Goal: Transaction & Acquisition: Purchase product/service

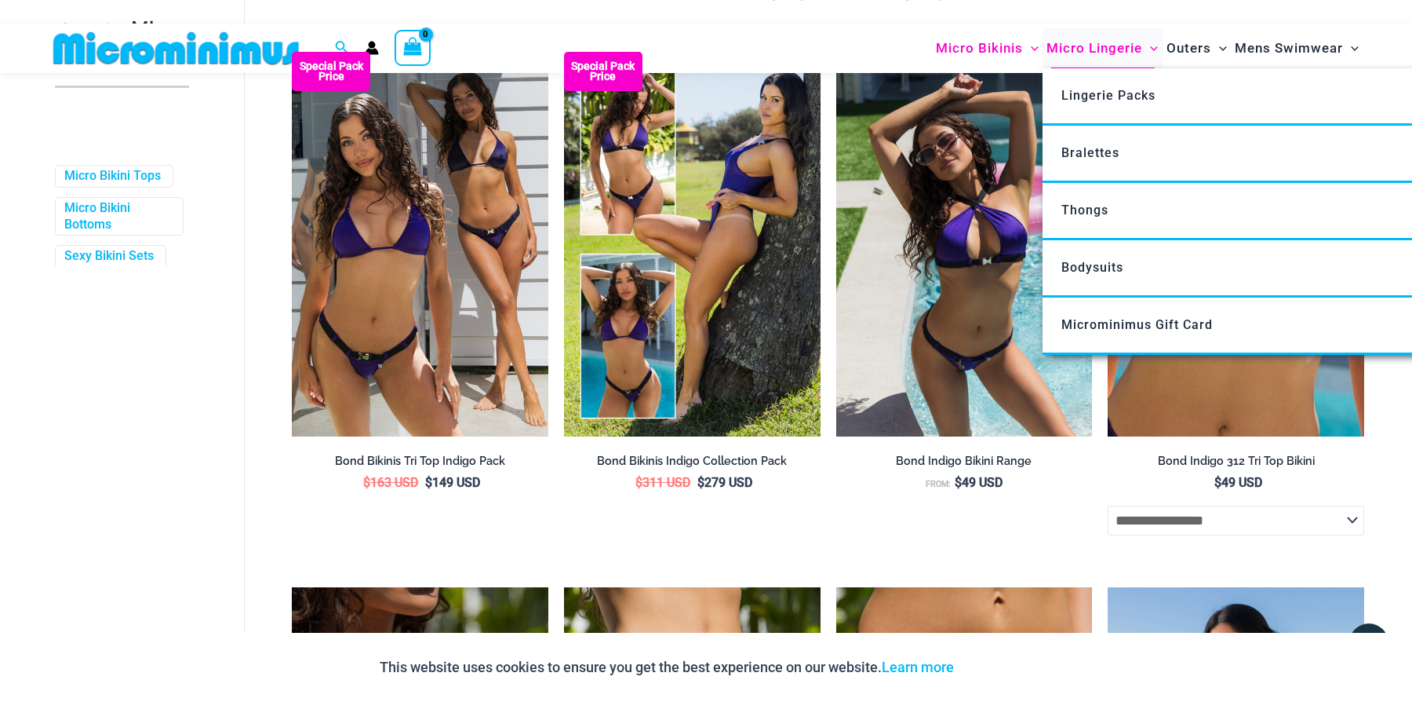
scroll to position [421, 0]
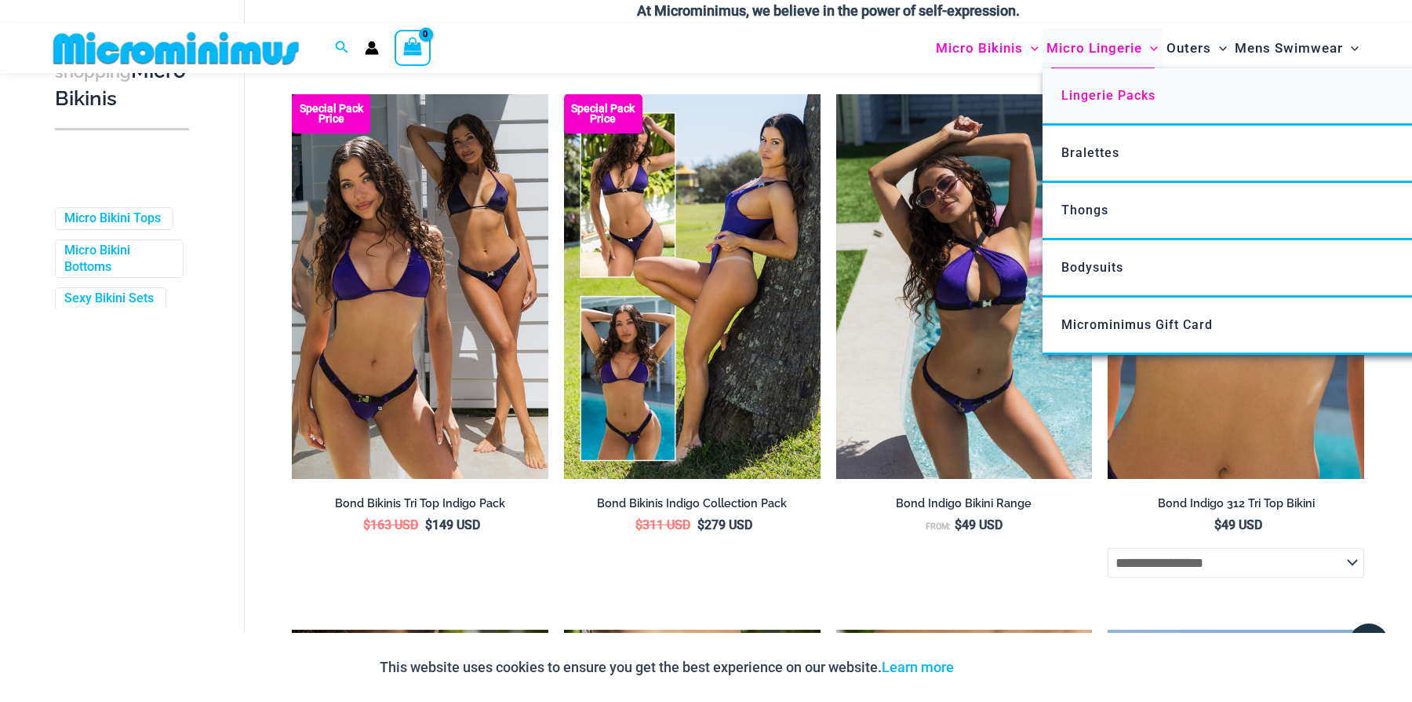
click at [1106, 107] on link "Lingerie Packs" at bounding box center [1276, 96] width 467 height 57
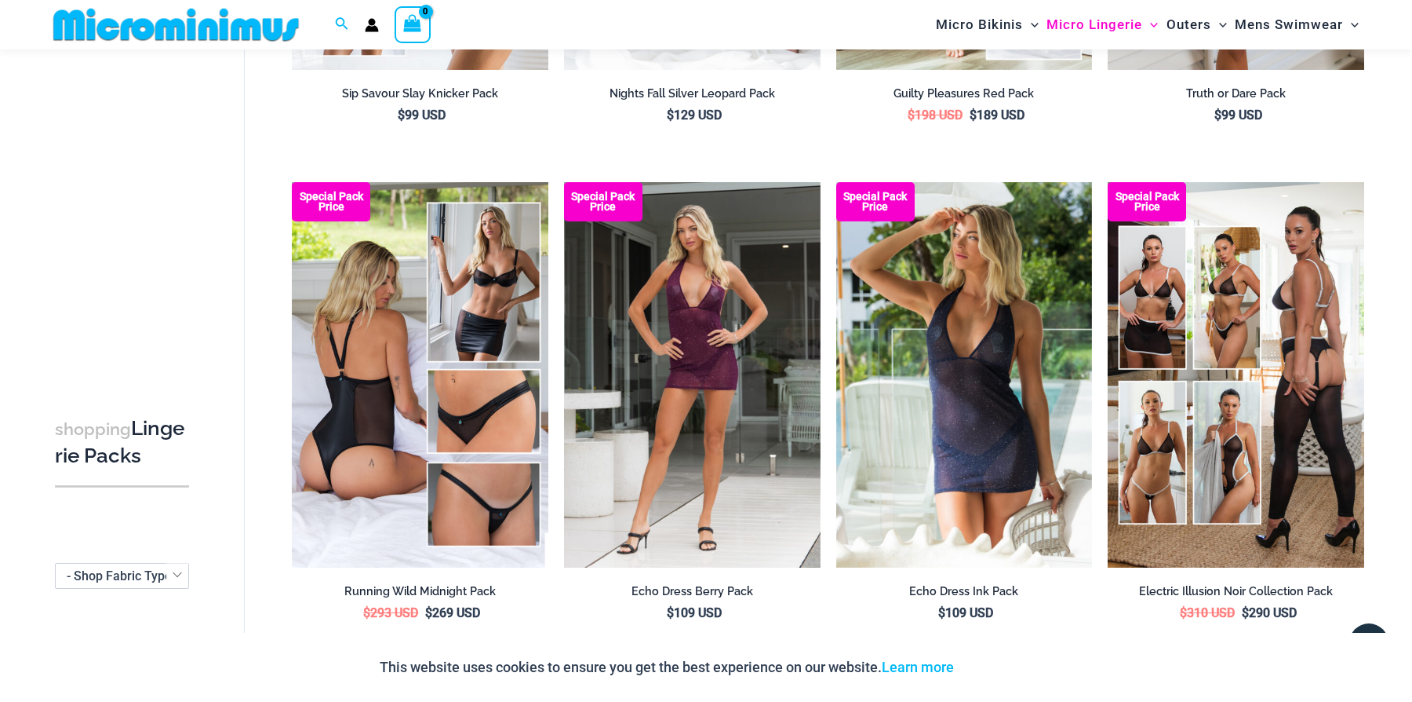
scroll to position [322, 0]
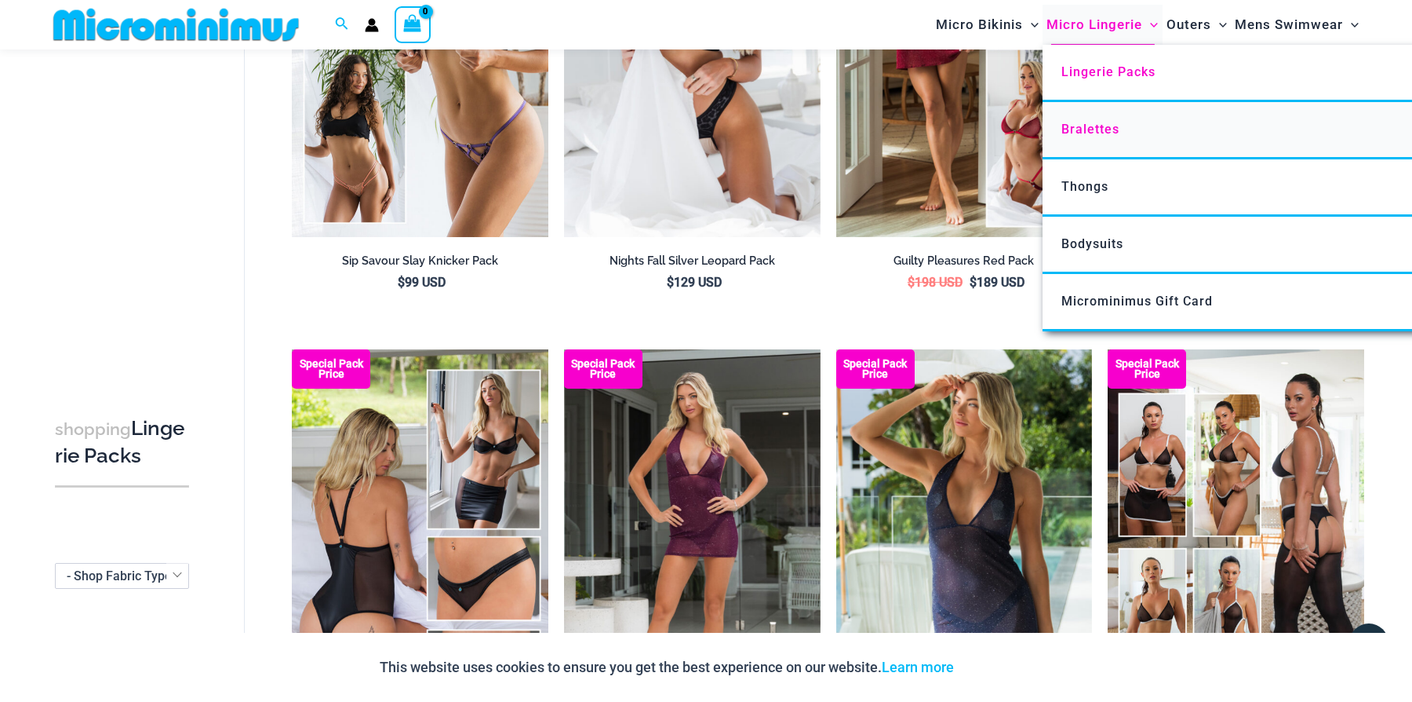
click at [1107, 137] on link "Bralettes" at bounding box center [1276, 130] width 467 height 57
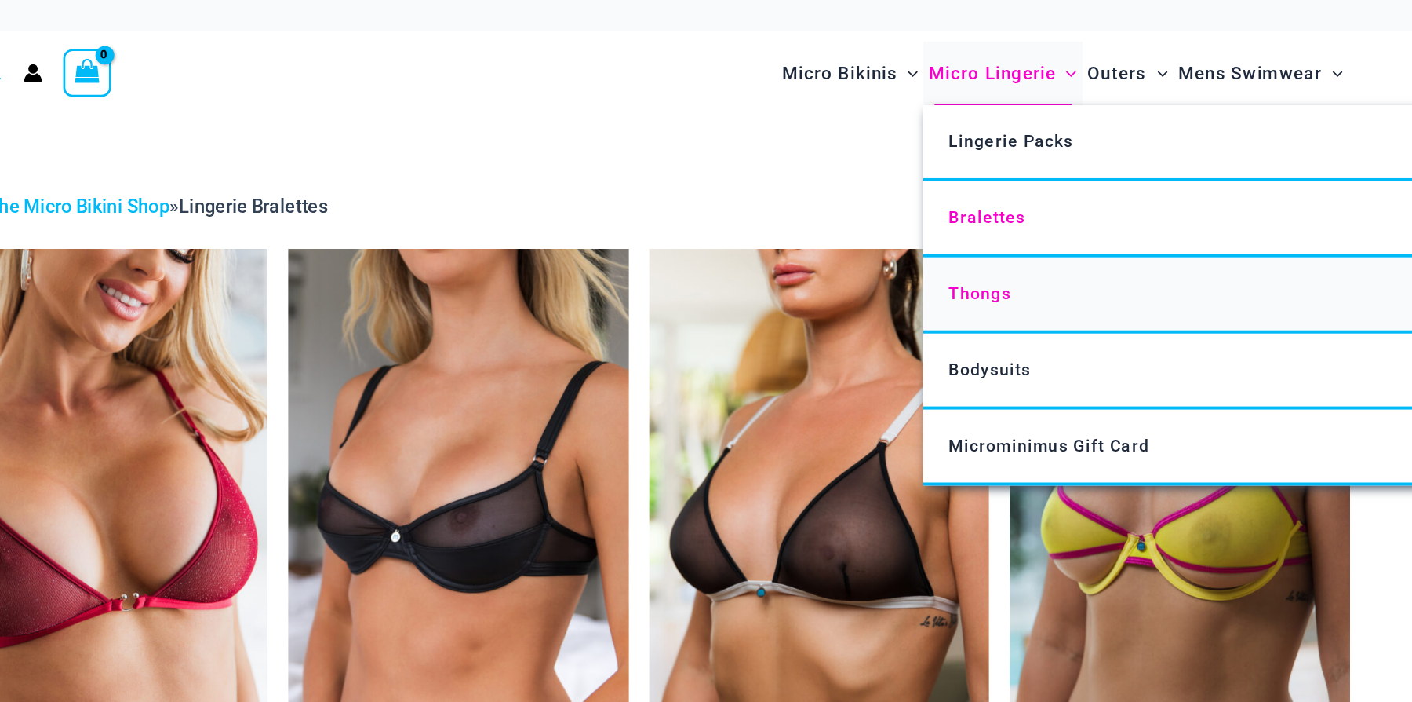
click at [1121, 226] on link "Thongs" at bounding box center [1276, 222] width 467 height 57
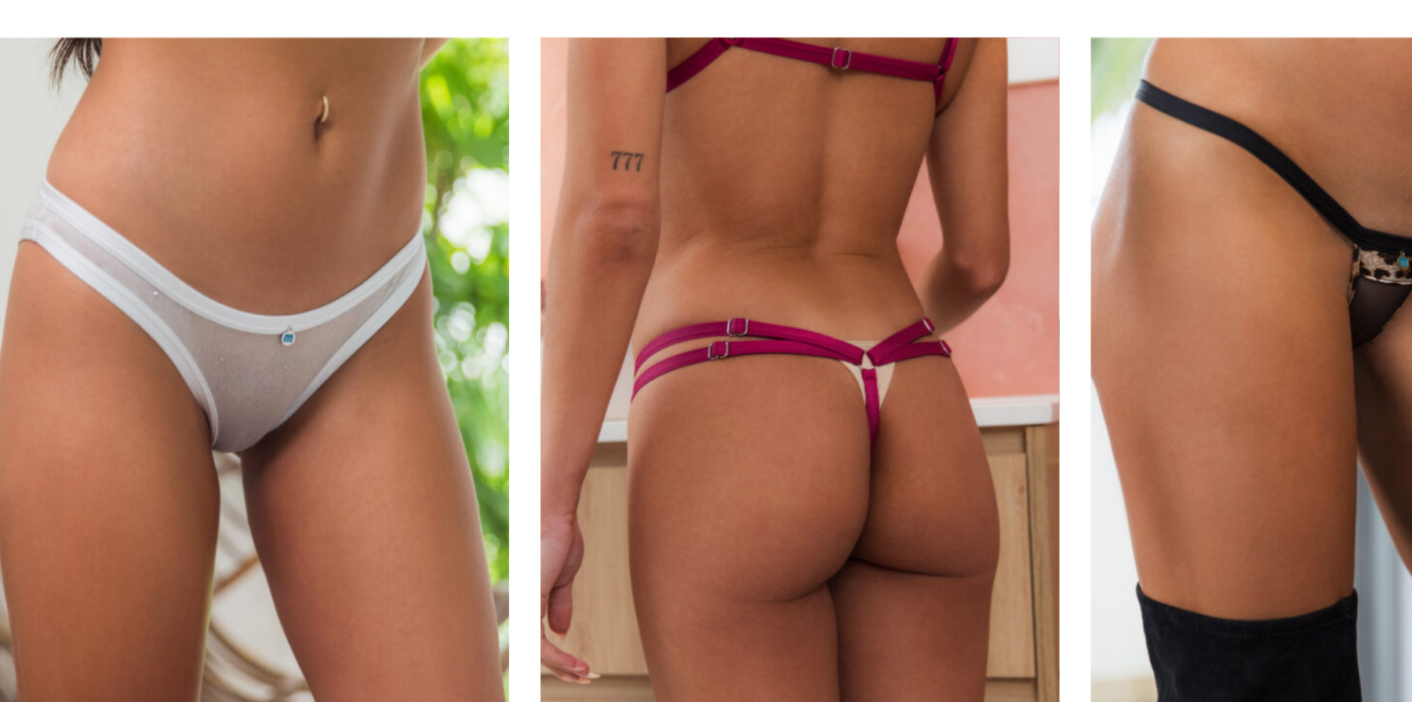
scroll to position [1615, 0]
